Goal: Navigation & Orientation: Find specific page/section

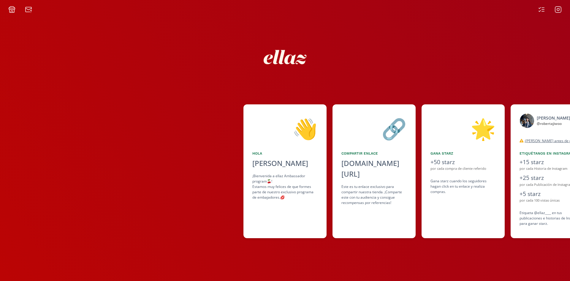
scroll to position [0, 178]
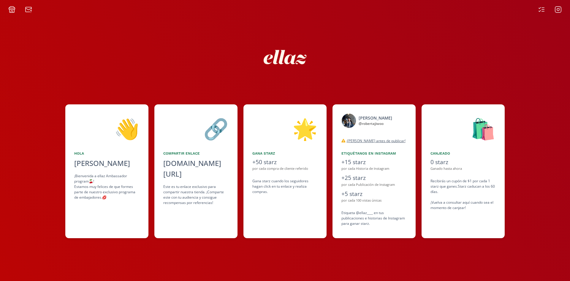
drag, startPoint x: 0, startPoint y: 0, endPoint x: 544, endPoint y: 9, distance: 544.0
click at [544, 9] on icon at bounding box center [543, 9] width 2 height 0
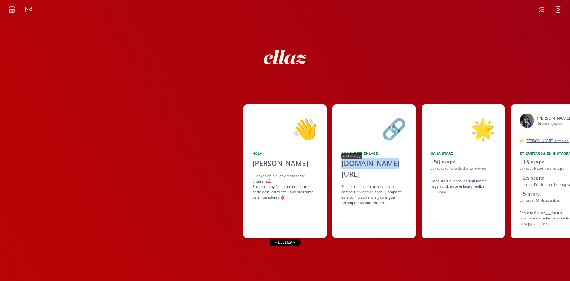
click at [362, 162] on div "[DOMAIN_NAME][URL]" at bounding box center [373, 168] width 65 height 21
click at [375, 164] on div "[DOMAIN_NAME][URL]" at bounding box center [373, 168] width 65 height 21
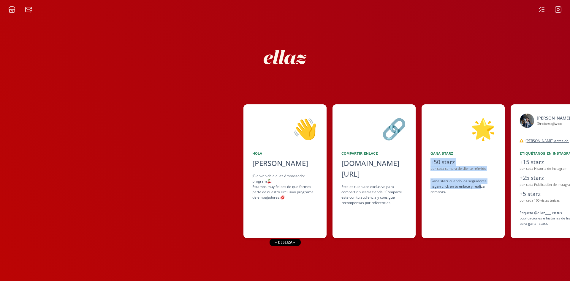
drag, startPoint x: 481, startPoint y: 188, endPoint x: 397, endPoint y: 204, distance: 85.6
click at [397, 204] on div "👋 Hola Roberta Kim ¡Bienvenida a ellaz Ambassador program🍒! Estamos muy felices…" at bounding box center [285, 171] width 570 height 140
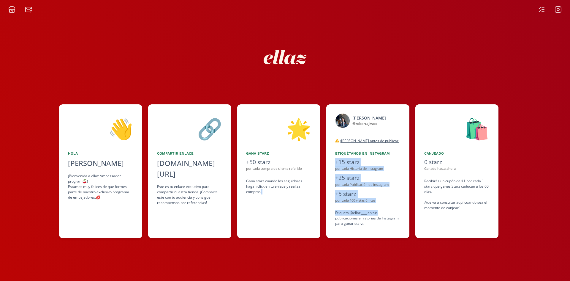
scroll to position [0, 198]
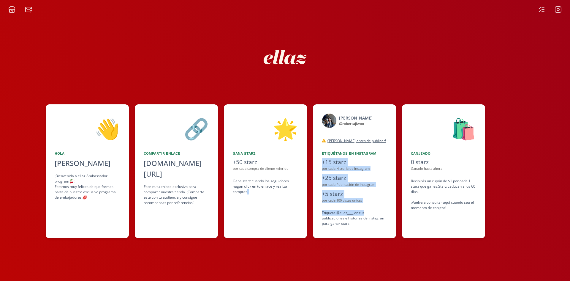
drag, startPoint x: 451, startPoint y: 200, endPoint x: 385, endPoint y: 209, distance: 66.5
click at [385, 209] on div "👋 Hola Roberta Kim ¡Bienvenida a ellaz Ambassador program🍒! Estamos muy felices…" at bounding box center [285, 171] width 570 height 140
click at [539, 9] on icon at bounding box center [541, 9] width 7 height 7
